Goal: Transaction & Acquisition: Purchase product/service

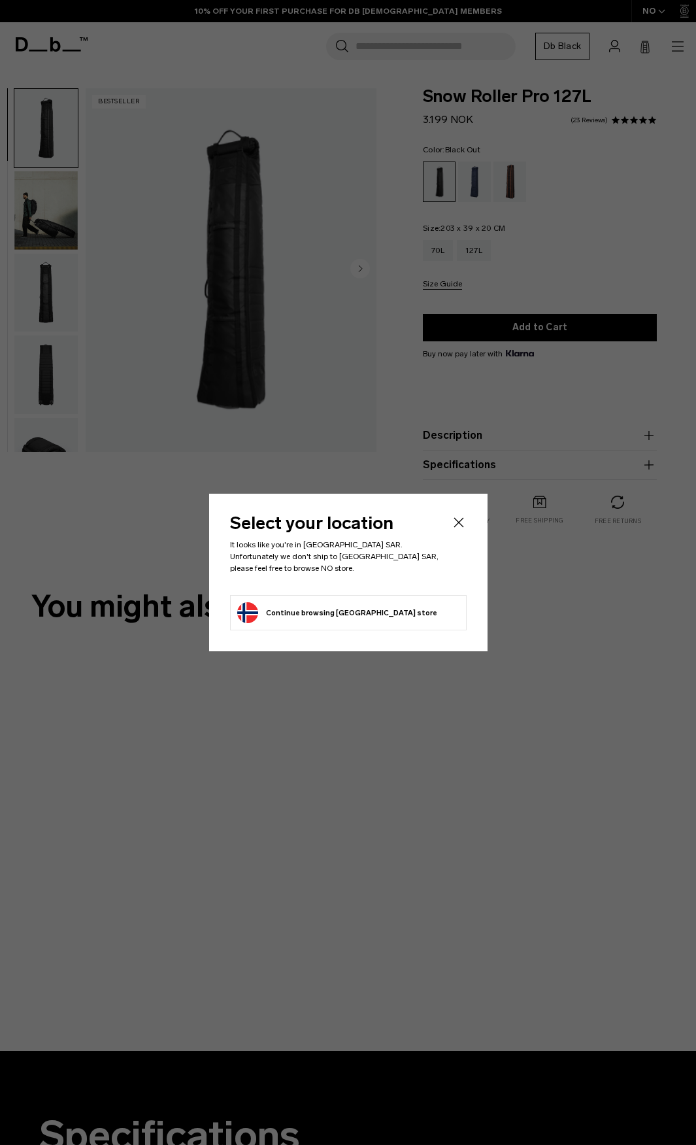
click at [449, 532] on header "Select your location It looks like you're in [GEOGRAPHIC_DATA] SAR. Unfortunate…" at bounding box center [348, 555] width 237 height 80
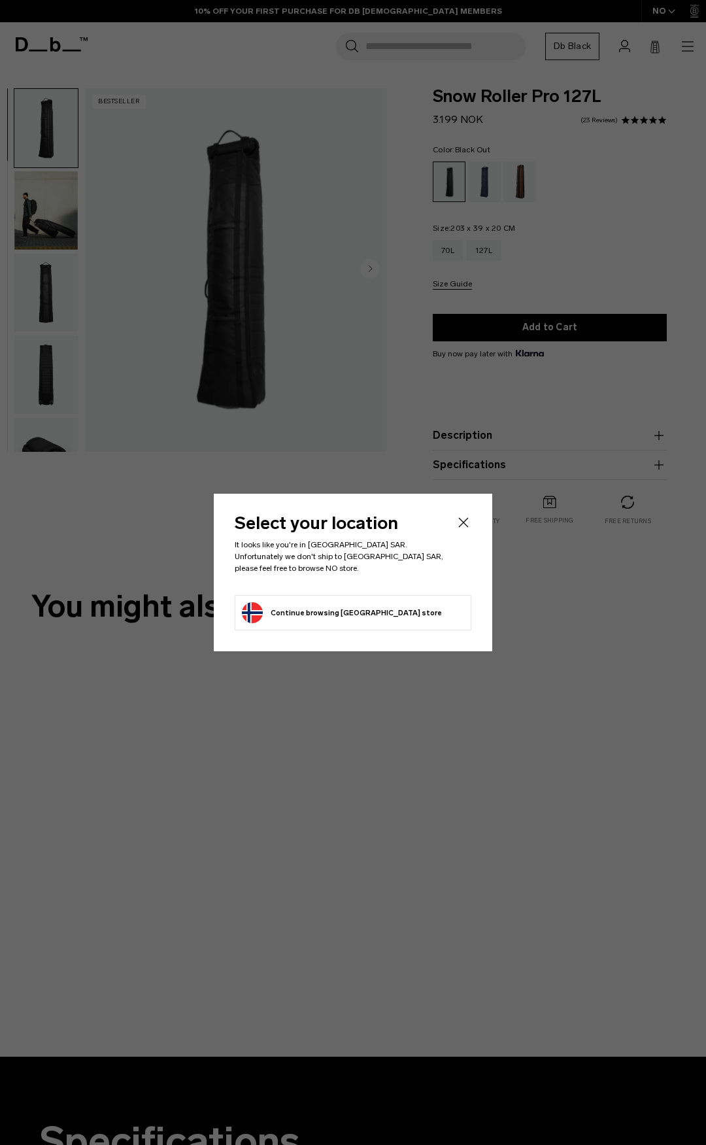
click at [453, 527] on header "Select your location It looks like you're in [GEOGRAPHIC_DATA] SAR. Unfortunate…" at bounding box center [353, 555] width 237 height 80
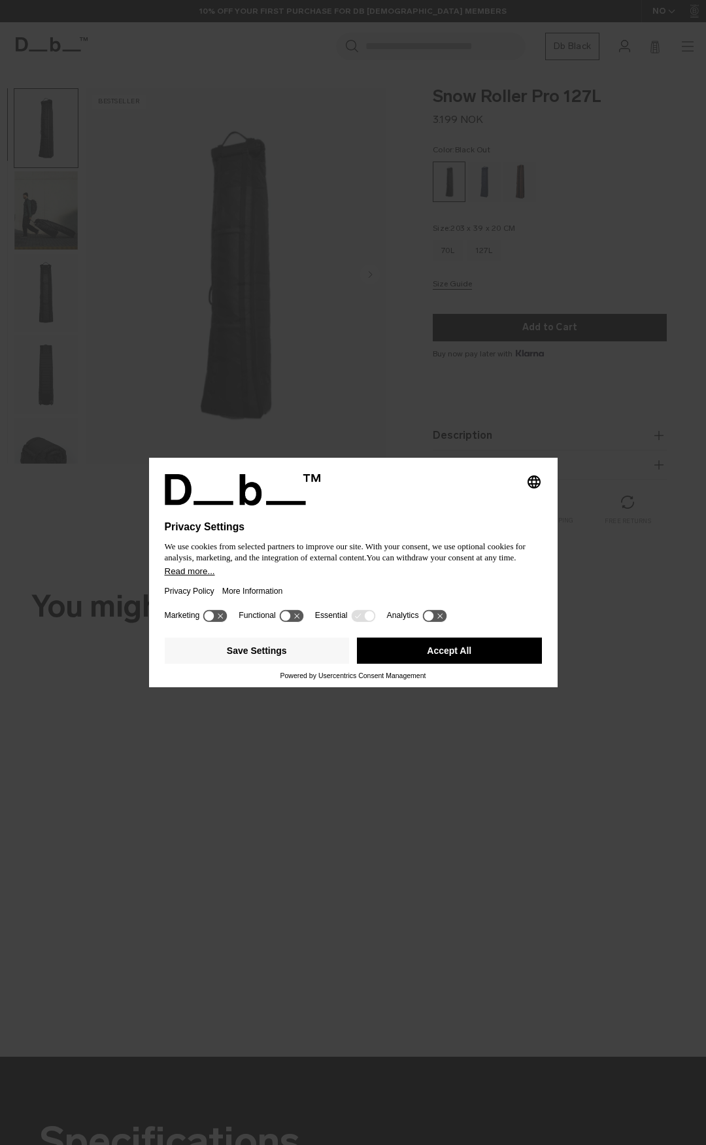
click at [528, 479] on icon "Select language" at bounding box center [534, 482] width 16 height 16
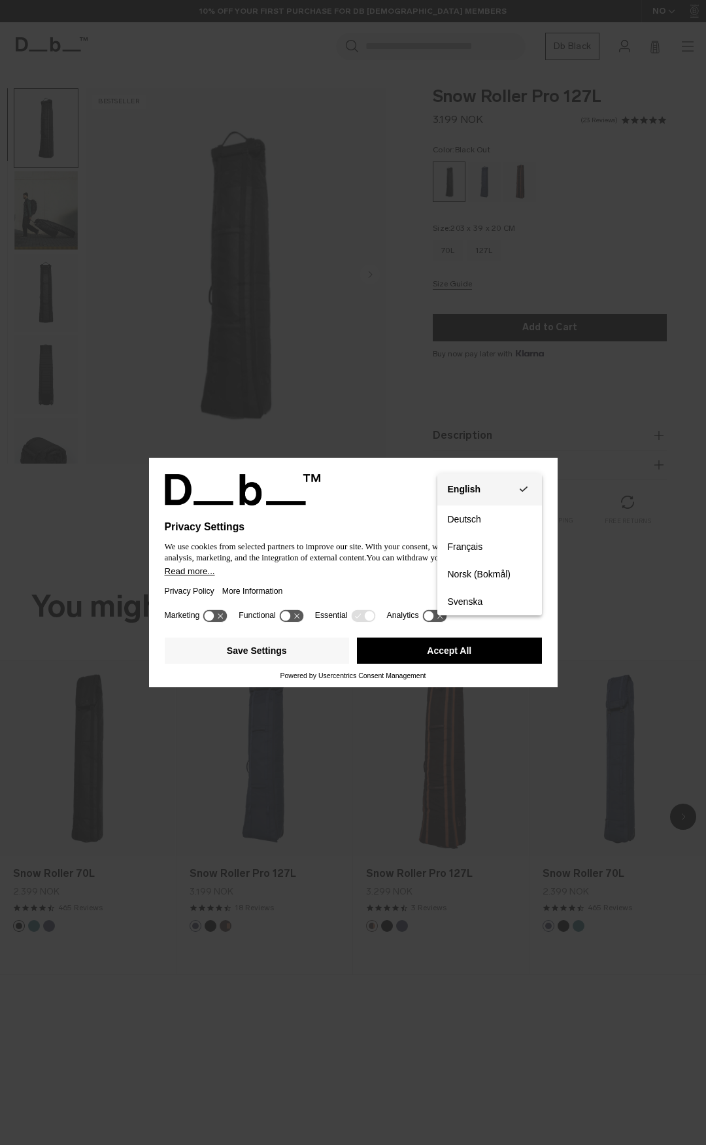
click at [461, 486] on div "English" at bounding box center [464, 489] width 33 height 12
click at [293, 616] on icon at bounding box center [291, 615] width 24 height 12
click at [221, 610] on icon at bounding box center [215, 615] width 24 height 12
click at [315, 613] on label "Essential" at bounding box center [331, 615] width 33 height 9
click at [293, 613] on icon at bounding box center [291, 615] width 24 height 12
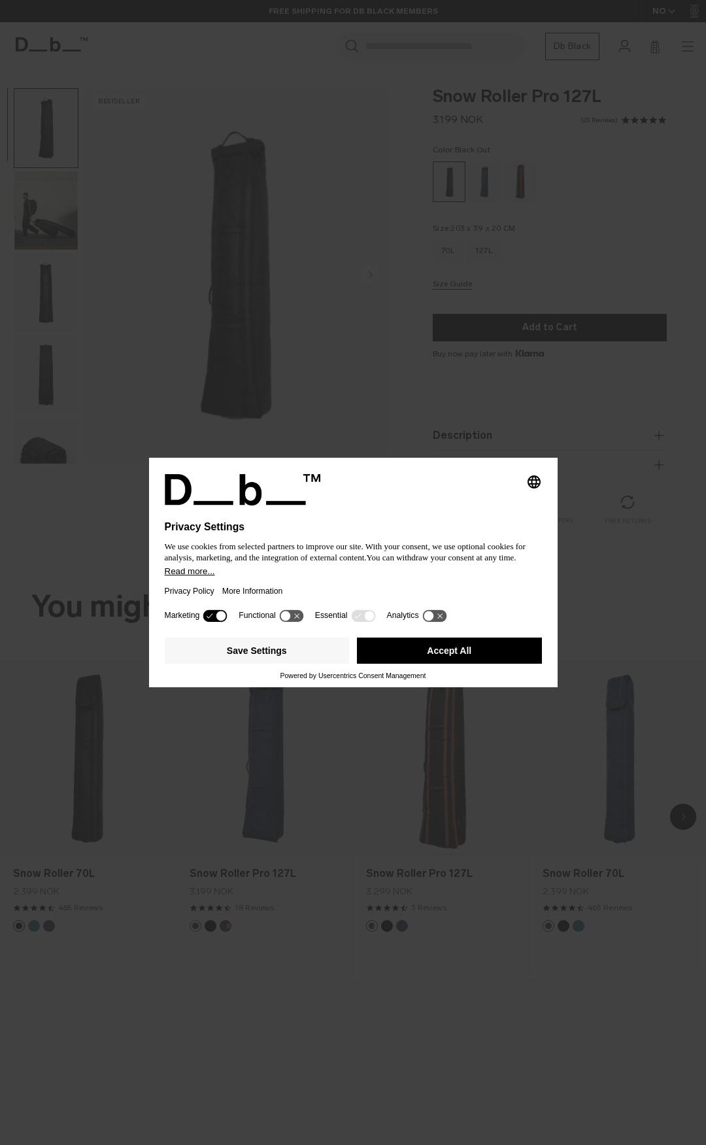
drag, startPoint x: 180, startPoint y: 607, endPoint x: 222, endPoint y: 611, distance: 42.0
click at [181, 607] on div "Marketing Functional Essential Analytics" at bounding box center [353, 619] width 377 height 26
click at [222, 611] on icon at bounding box center [221, 616] width 10 height 10
click at [364, 617] on icon at bounding box center [369, 616] width 10 height 10
click at [432, 615] on icon at bounding box center [434, 615] width 24 height 12
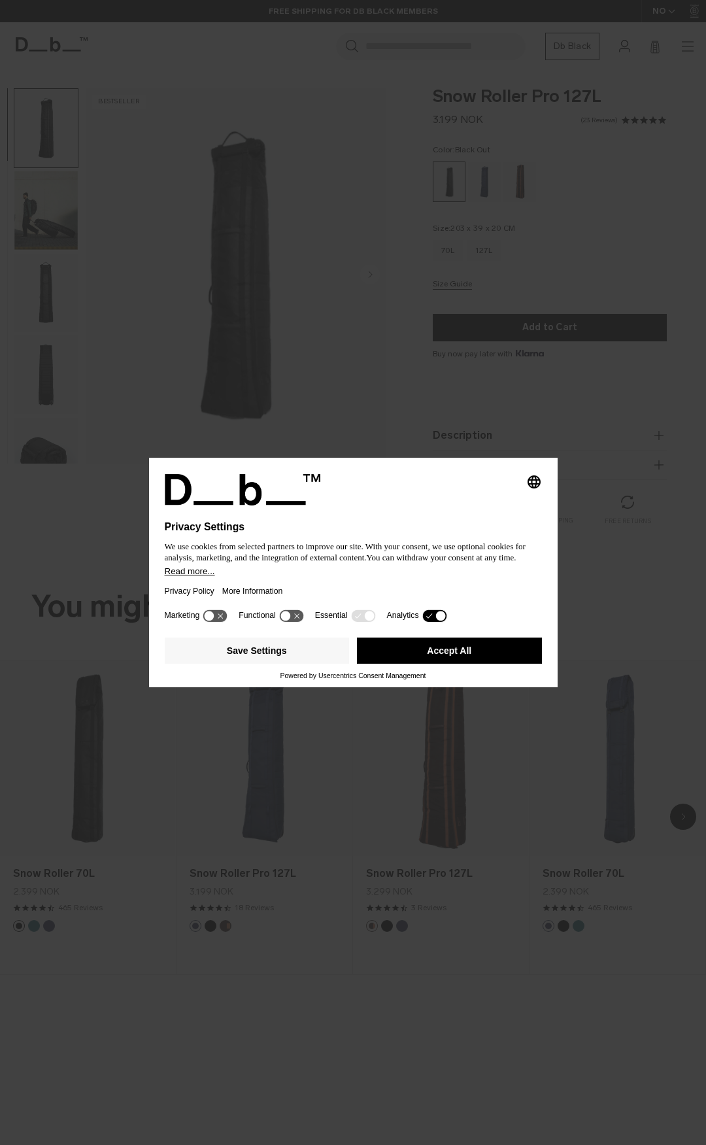
click at [430, 613] on icon at bounding box center [434, 615] width 24 height 12
click at [290, 646] on button "Save Settings" at bounding box center [257, 651] width 185 height 26
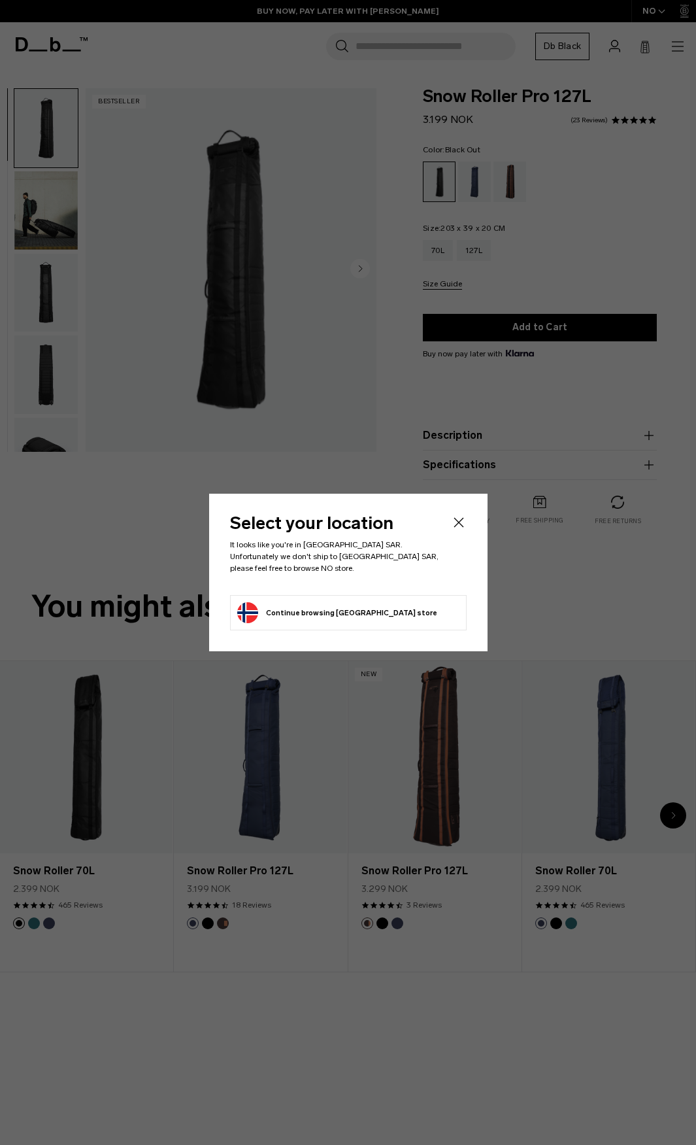
drag, startPoint x: 323, startPoint y: 606, endPoint x: 449, endPoint y: 545, distance: 139.8
click at [445, 549] on div "Select your location It looks like you're in [GEOGRAPHIC_DATA] SAR. Unfortunate…" at bounding box center [348, 573] width 279 height 158
click at [458, 528] on icon "Close" at bounding box center [459, 523] width 16 height 16
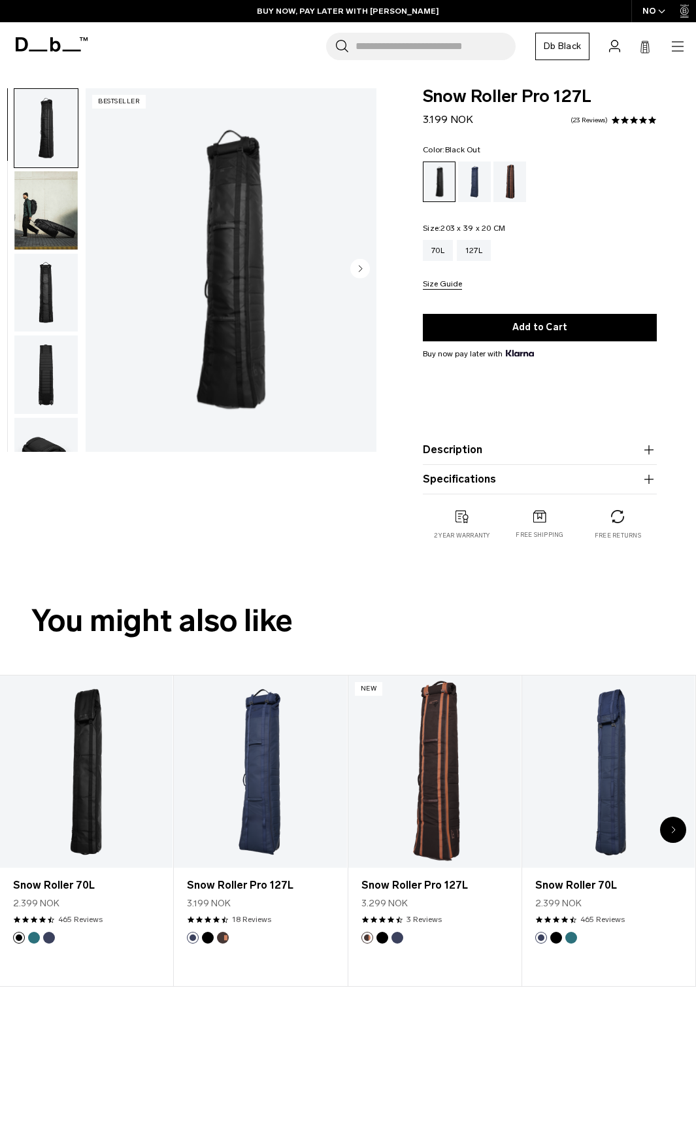
click at [415, 390] on div "Snow Roller Pro 127L 3.199 NOK 4.9 star rating 23 Reviews Color: Black Out Out …" at bounding box center [540, 327] width 313 height 478
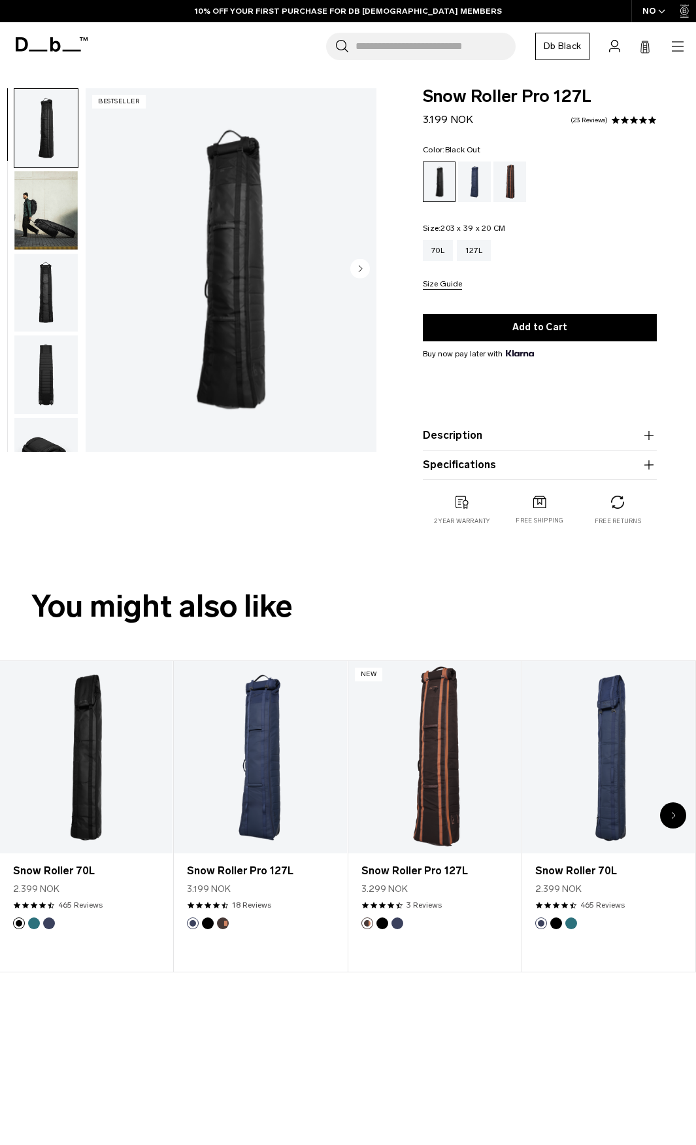
click at [364, 265] on circle "Next slide" at bounding box center [360, 269] width 20 height 20
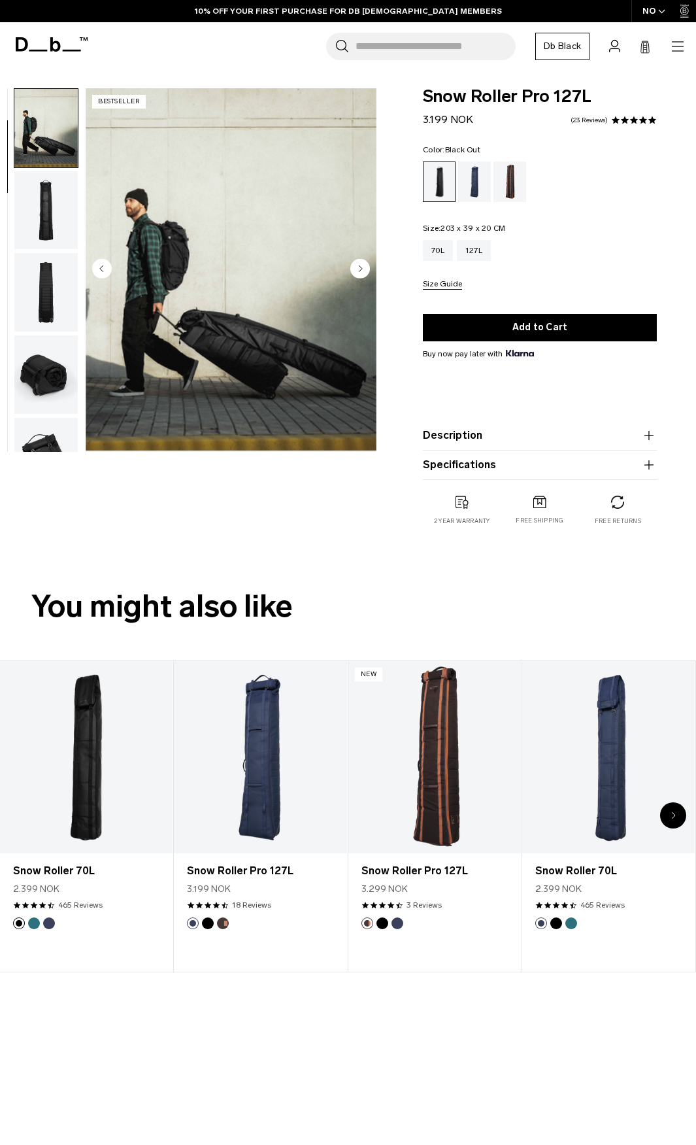
click at [364, 265] on circle "Next slide" at bounding box center [360, 269] width 20 height 20
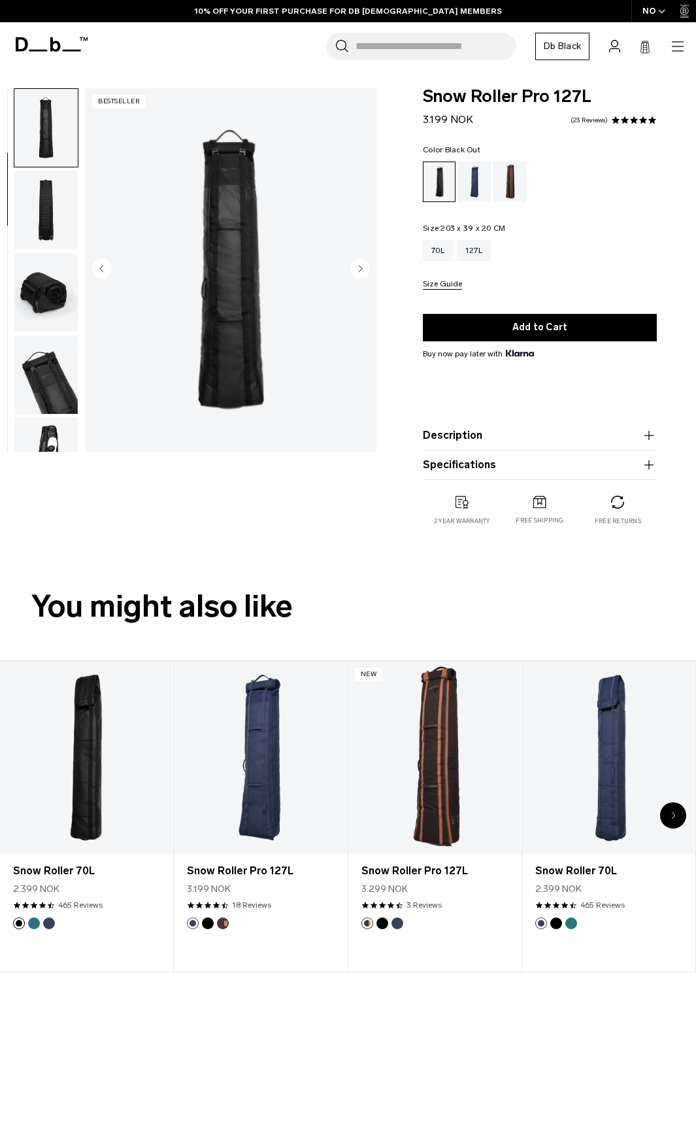
click at [364, 265] on circle "Next slide" at bounding box center [360, 269] width 20 height 20
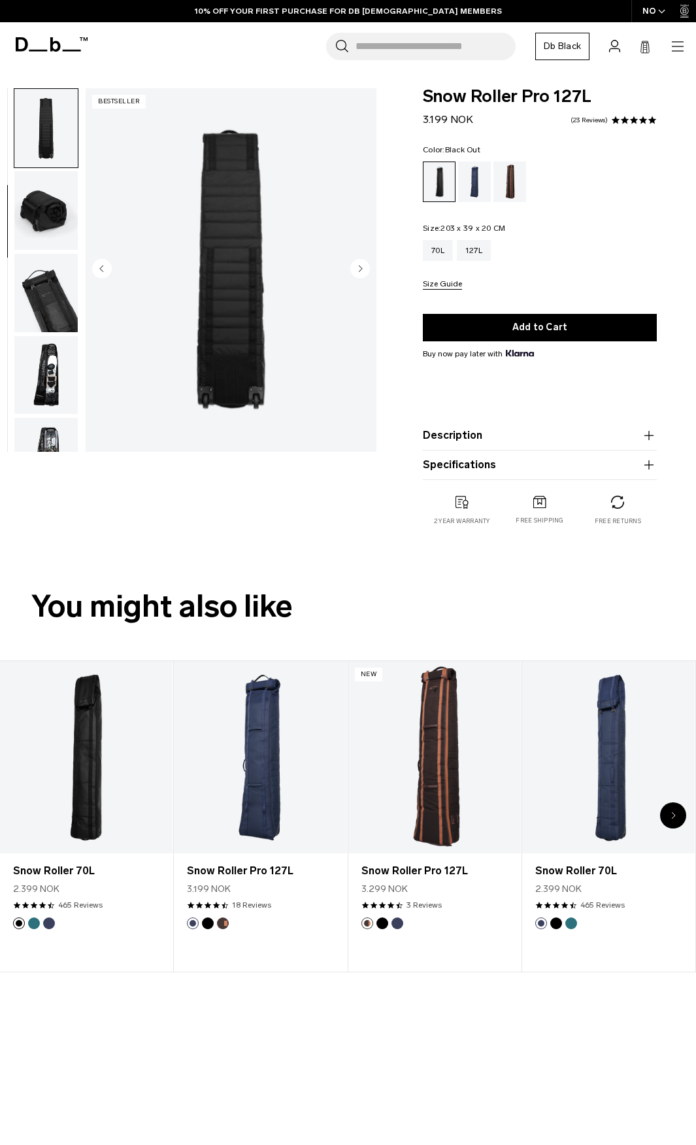
click at [365, 264] on circle "Next slide" at bounding box center [360, 269] width 20 height 20
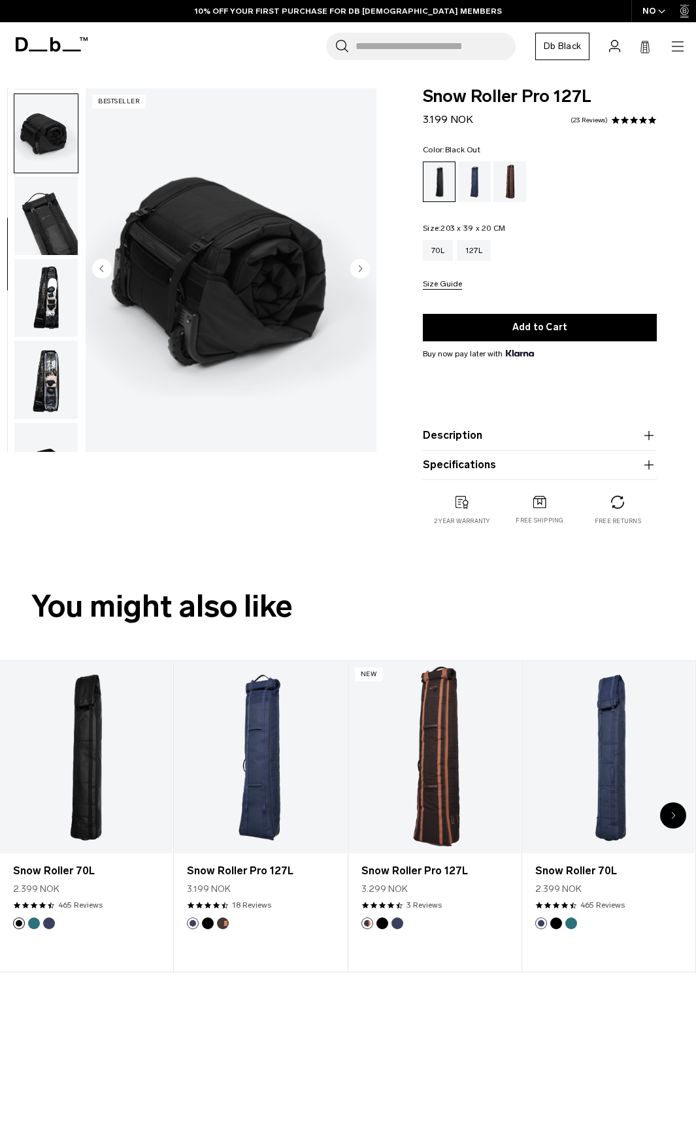
scroll to position [329, 0]
click at [366, 264] on circle "Next slide" at bounding box center [360, 269] width 20 height 20
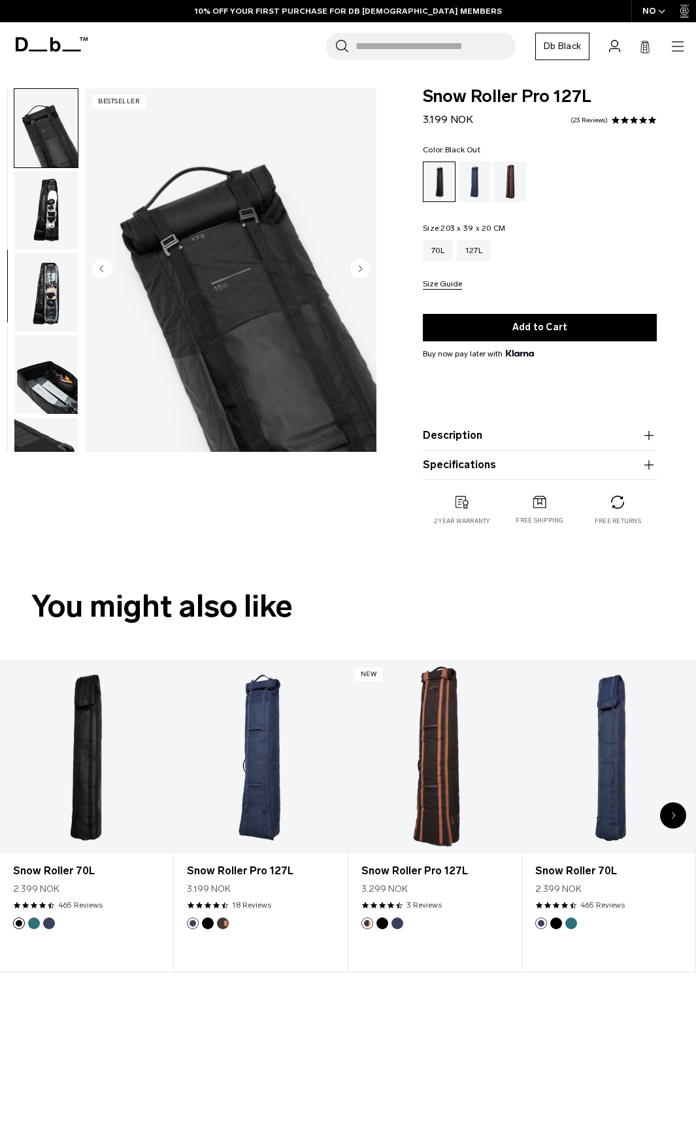
click at [367, 261] on icon "Next slide" at bounding box center [360, 269] width 20 height 20
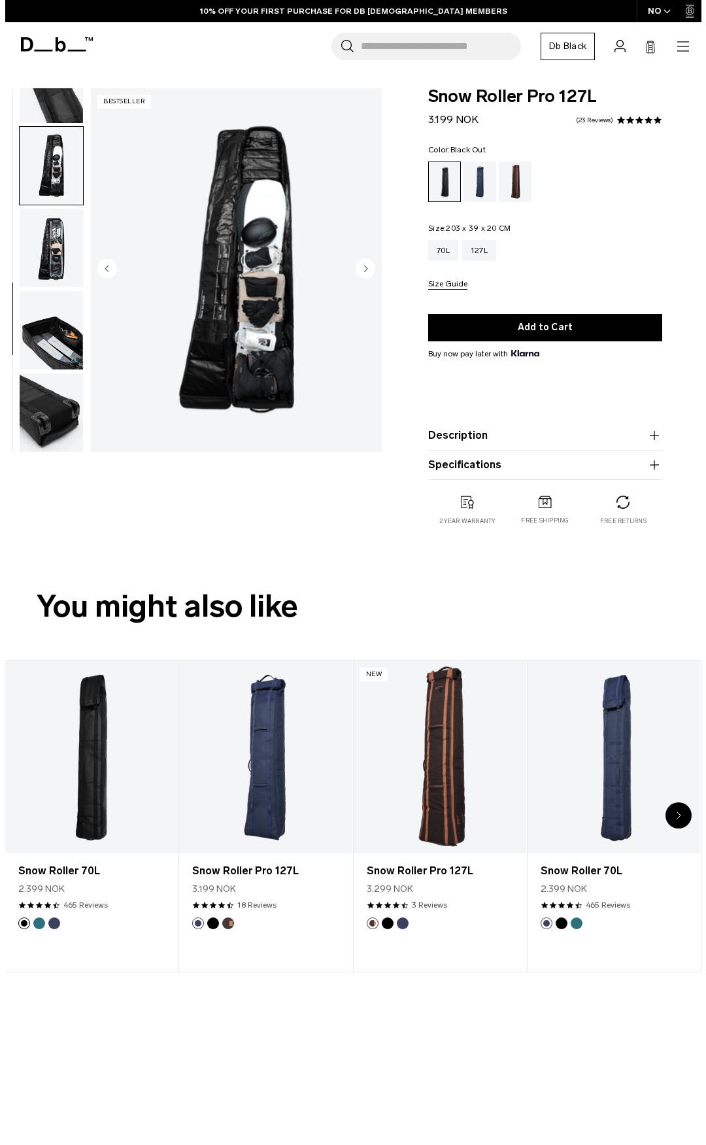
scroll to position [456, 0]
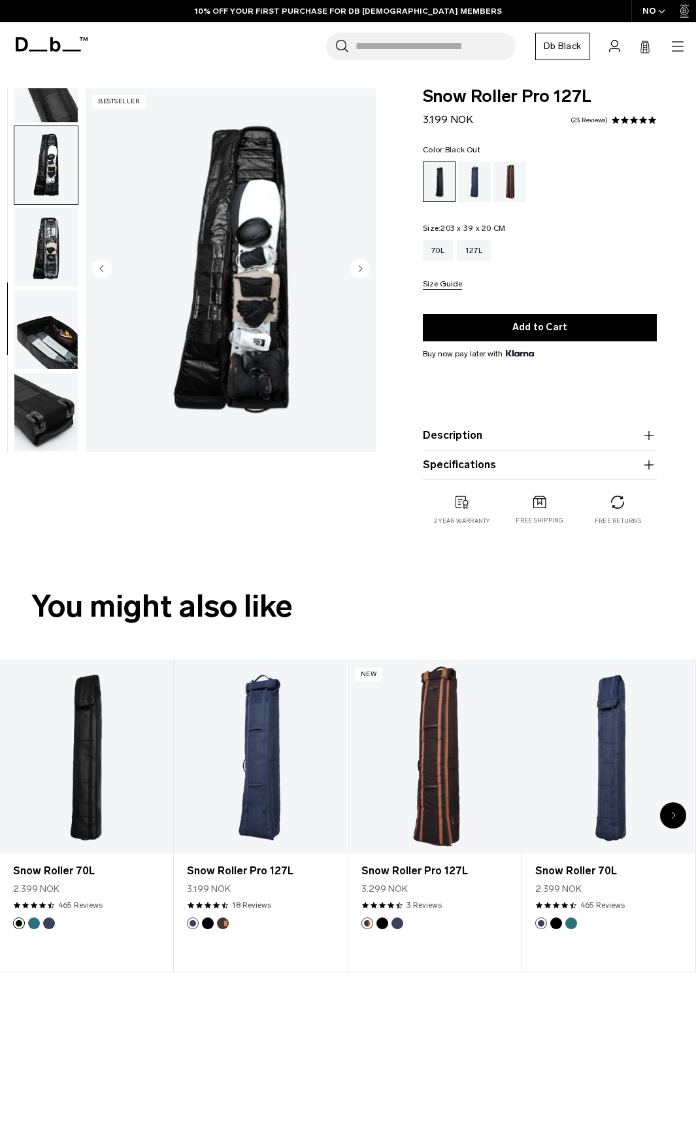
click at [367, 261] on icon "Next slide" at bounding box center [360, 269] width 20 height 20
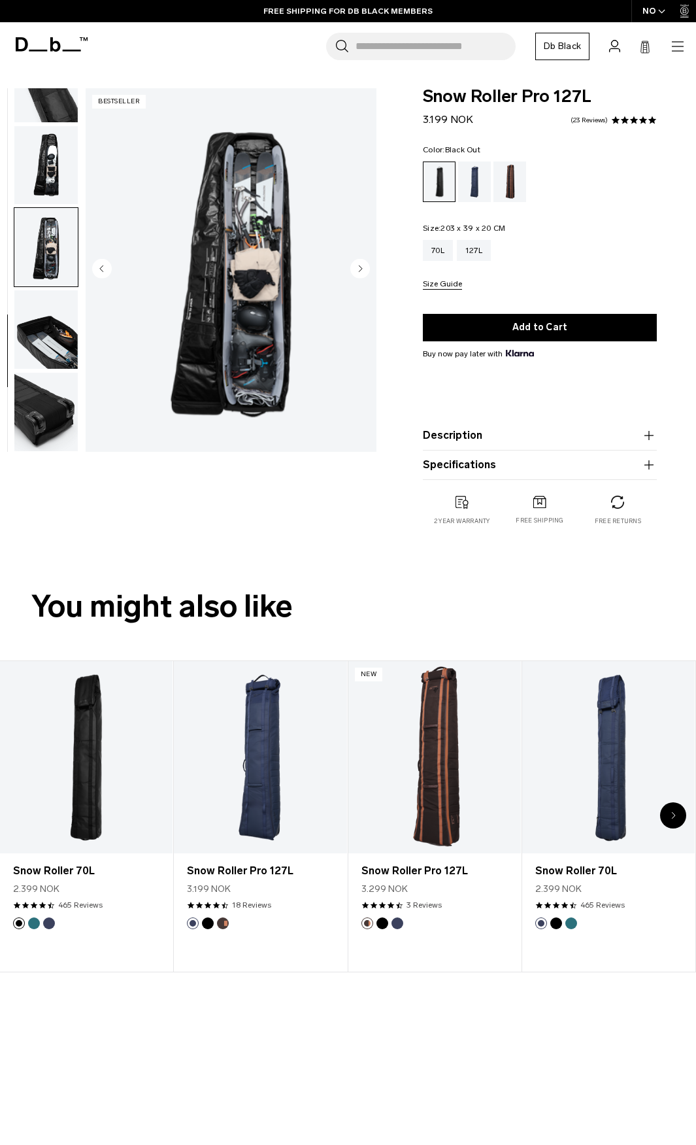
click at [367, 261] on icon "Next slide" at bounding box center [360, 269] width 20 height 20
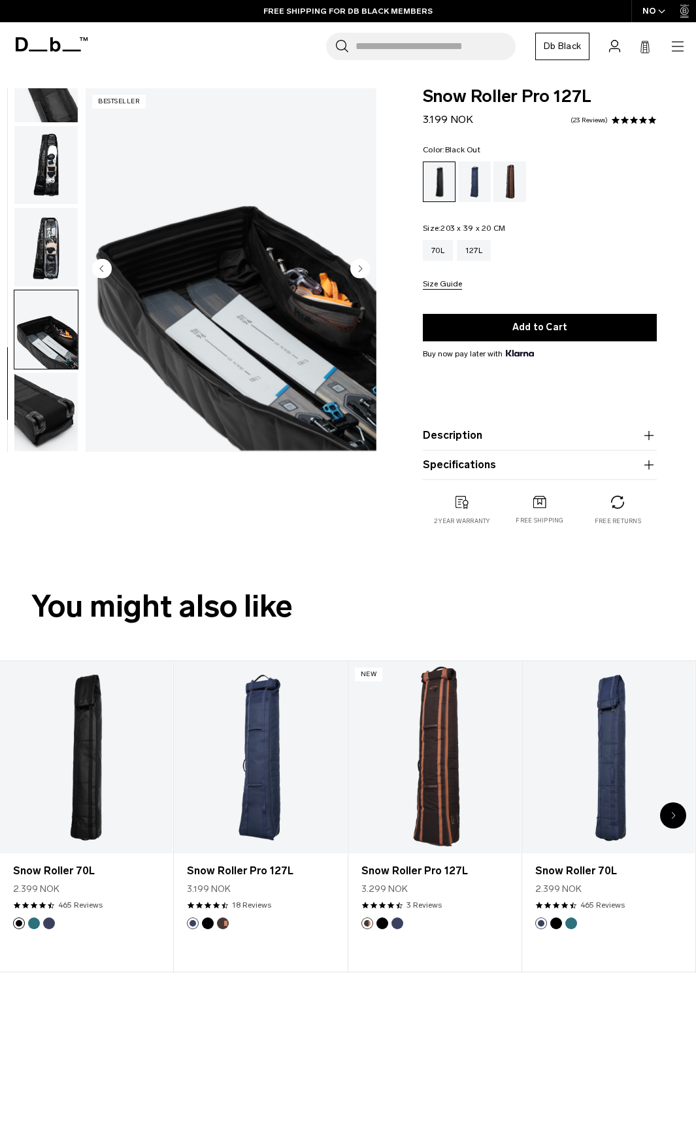
click at [367, 261] on icon "Next slide" at bounding box center [360, 269] width 20 height 20
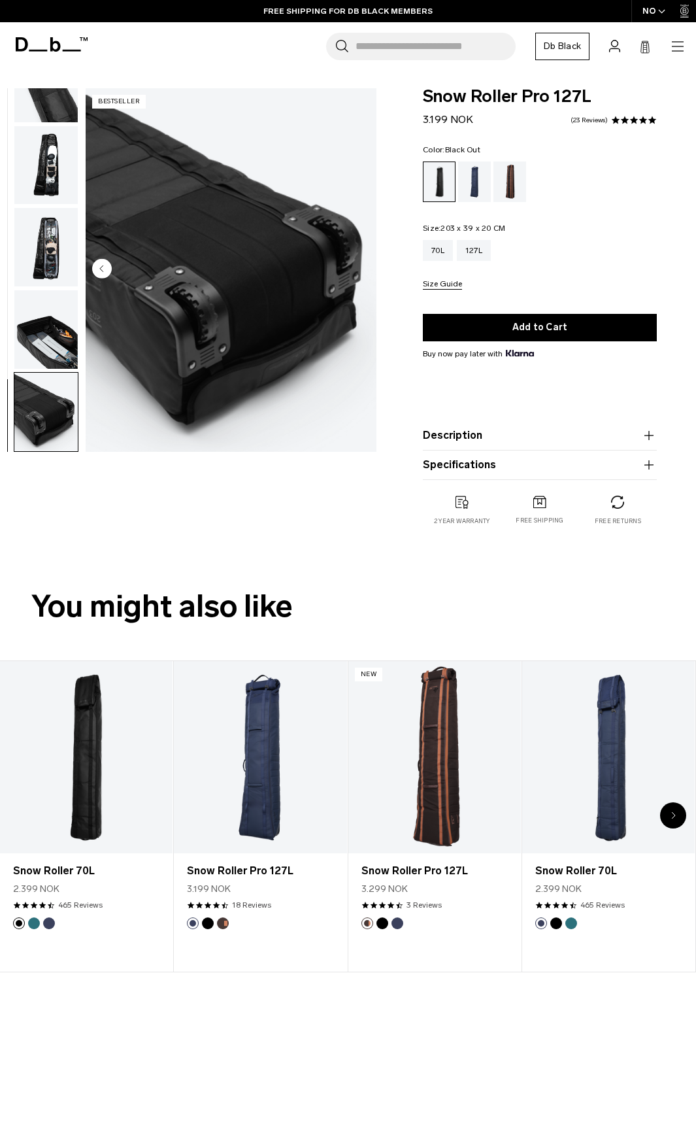
click at [367, 261] on img "10 / 10" at bounding box center [231, 270] width 291 height 364
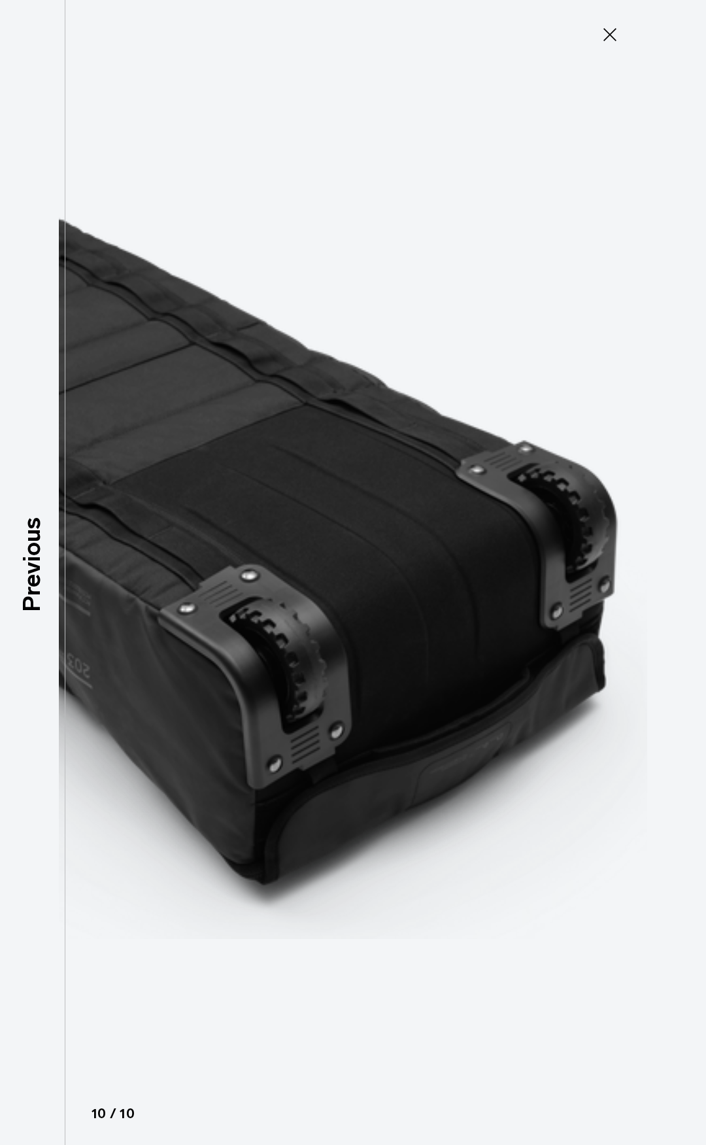
click at [615, 34] on icon at bounding box center [610, 34] width 21 height 21
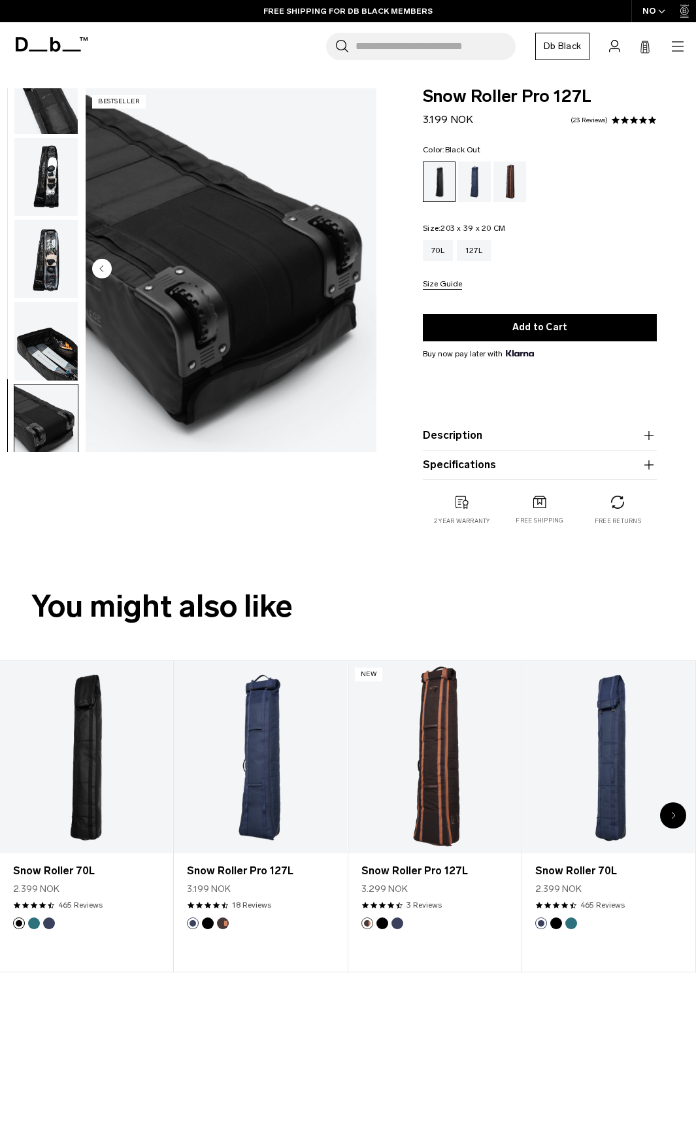
scroll to position [456, 0]
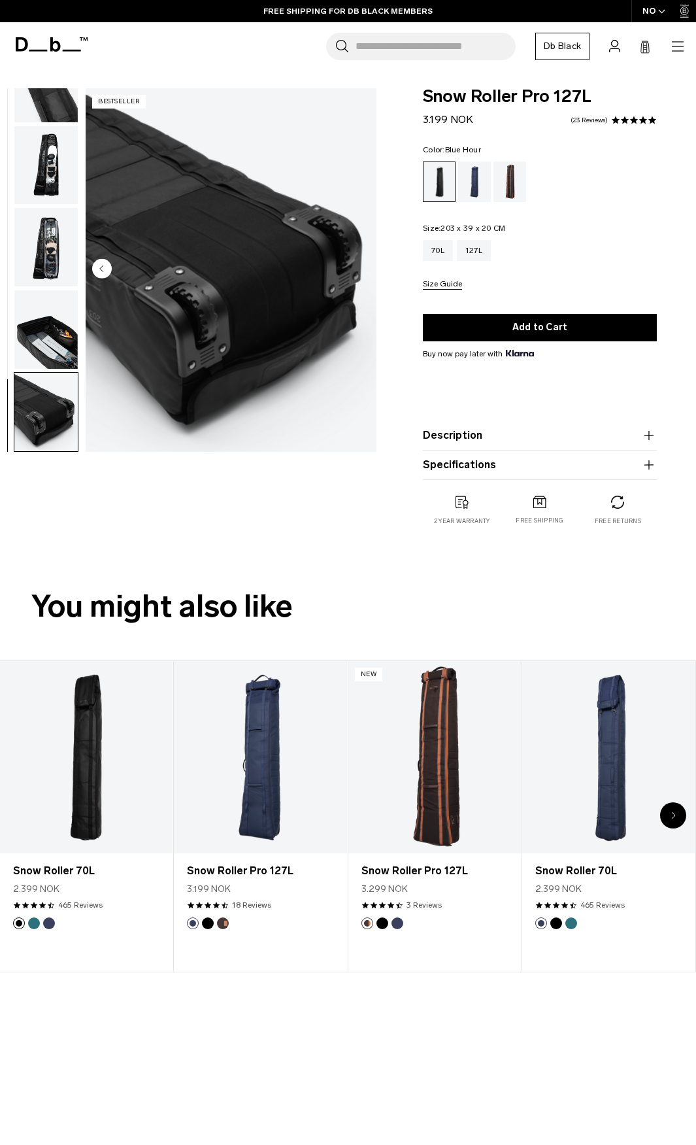
click at [467, 180] on div "Blue Hour" at bounding box center [474, 182] width 33 height 41
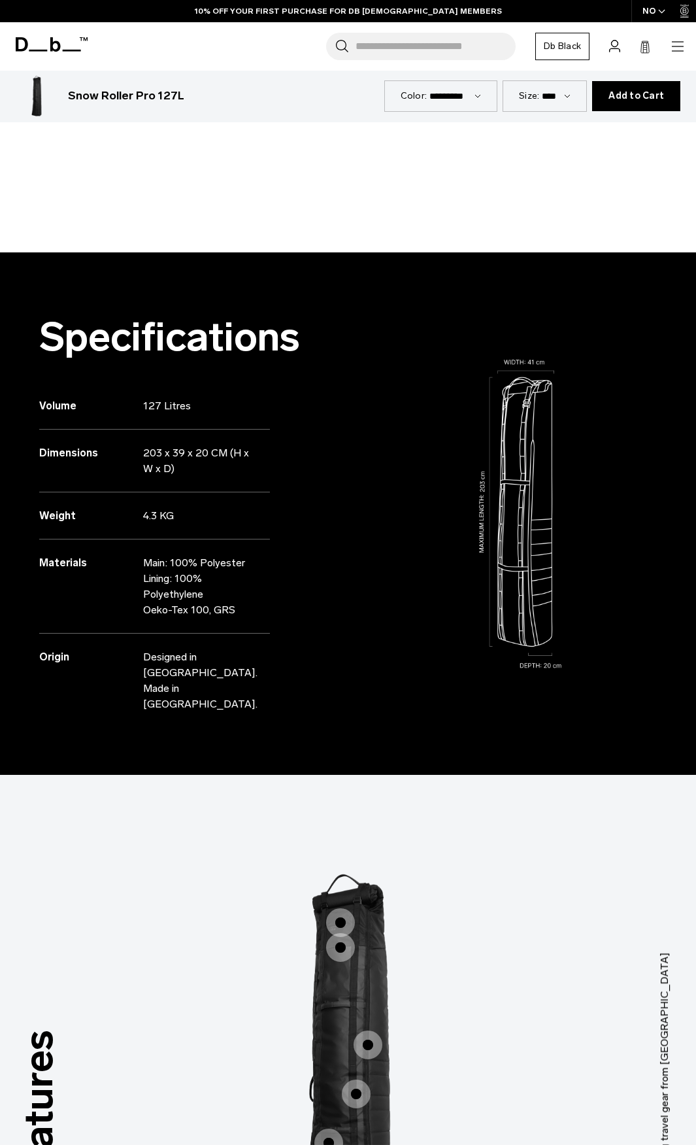
scroll to position [1112, 0]
